Goal: Information Seeking & Learning: Learn about a topic

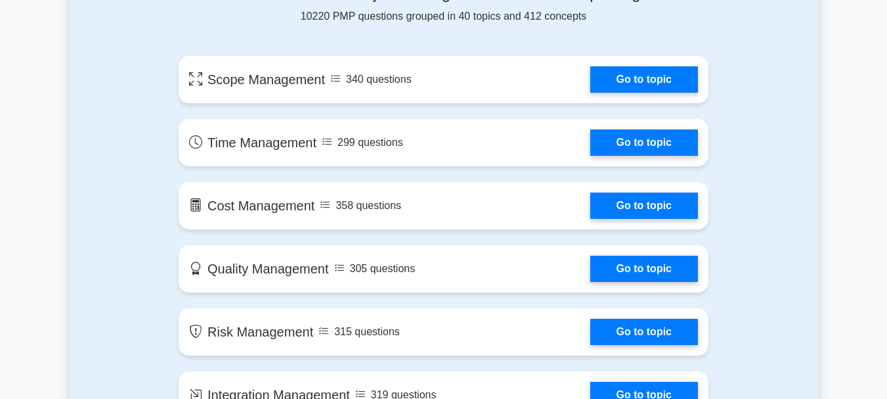
scroll to position [748, 0]
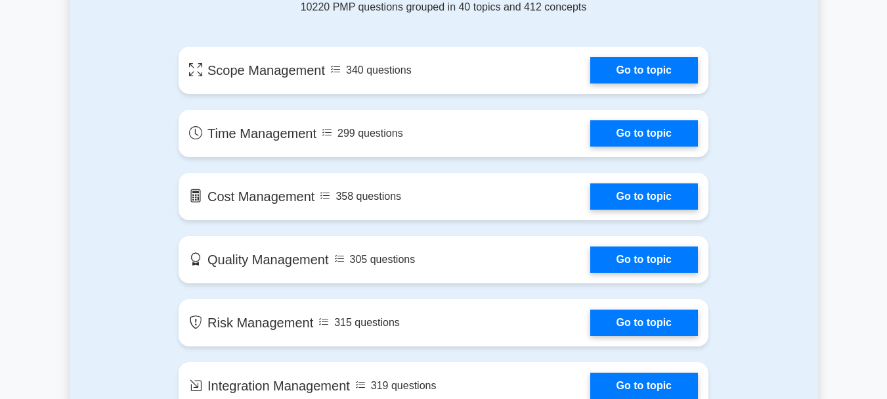
drag, startPoint x: 895, startPoint y: 27, endPoint x: 897, endPoint y: 82, distance: 55.2
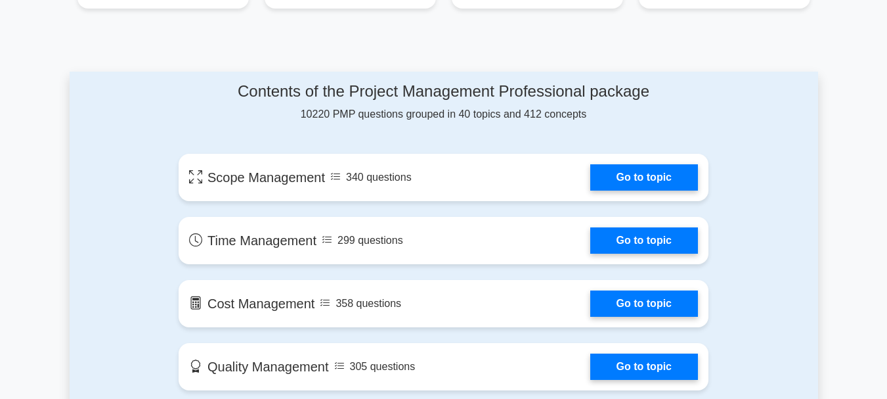
scroll to position [614, 0]
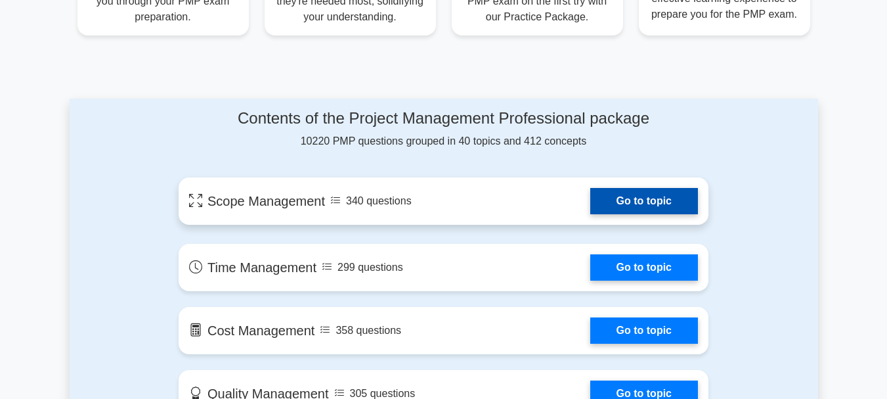
click at [664, 207] on link "Go to topic" at bounding box center [645, 201] width 108 height 26
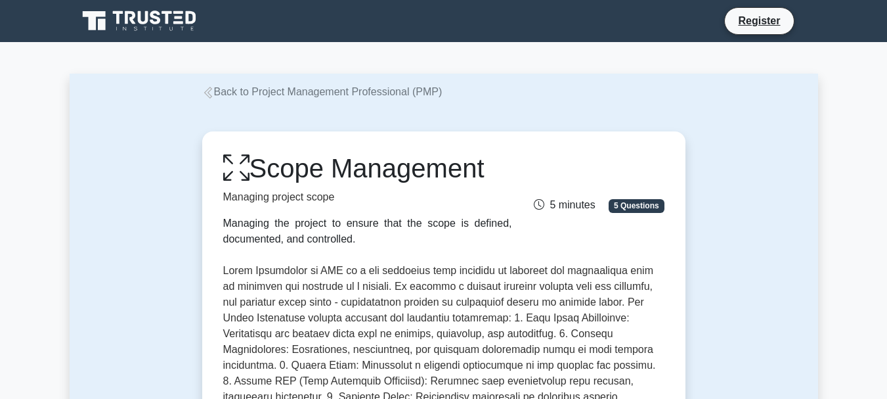
scroll to position [911, 0]
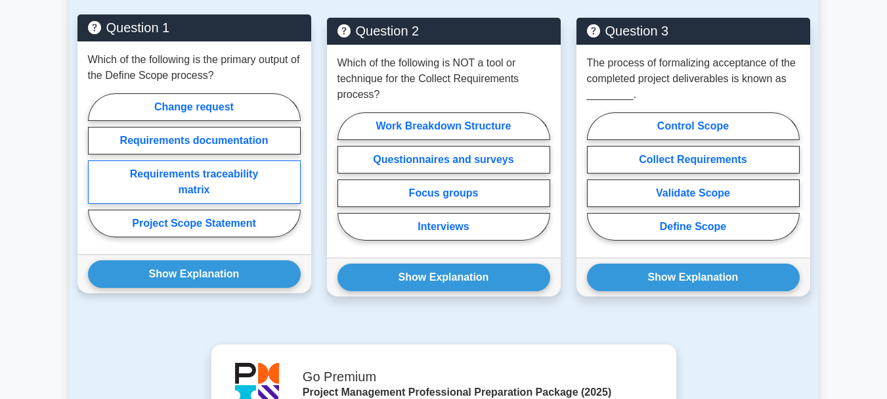
click at [227, 190] on label "Requirements traceability matrix" at bounding box center [194, 181] width 213 height 43
click at [97, 173] on input "Requirements traceability matrix" at bounding box center [92, 169] width 9 height 9
radio input "true"
